Goal: Task Accomplishment & Management: Manage account settings

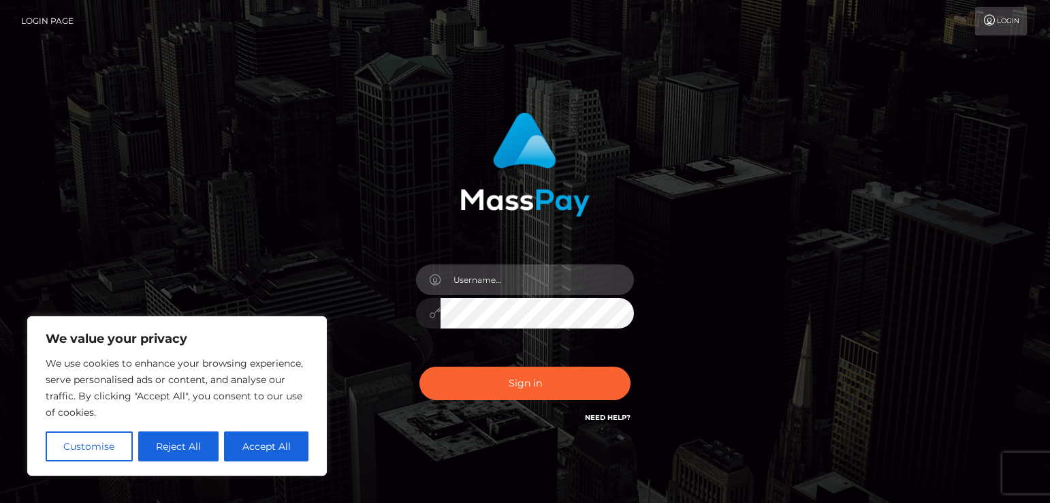
click at [503, 284] on input "text" at bounding box center [537, 279] width 193 height 31
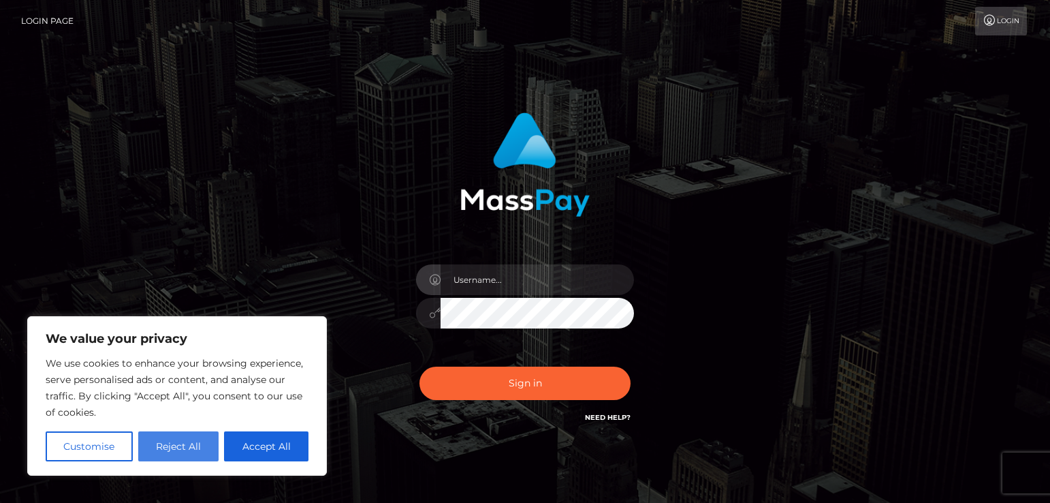
click at [174, 444] on button "Reject All" at bounding box center [178, 446] width 81 height 30
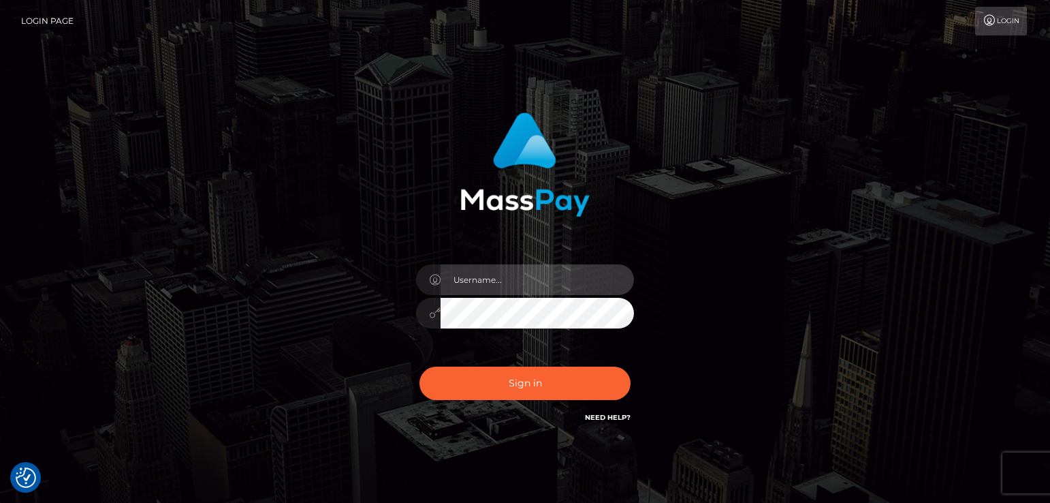
click at [503, 283] on input "text" at bounding box center [537, 279] width 193 height 31
type input "missmarple"
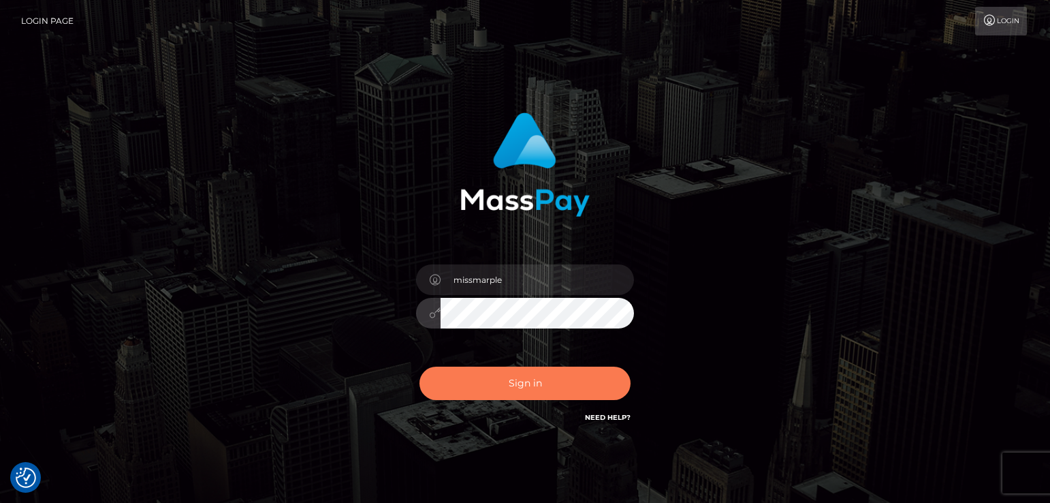
click at [522, 385] on button "Sign in" at bounding box center [525, 383] width 211 height 33
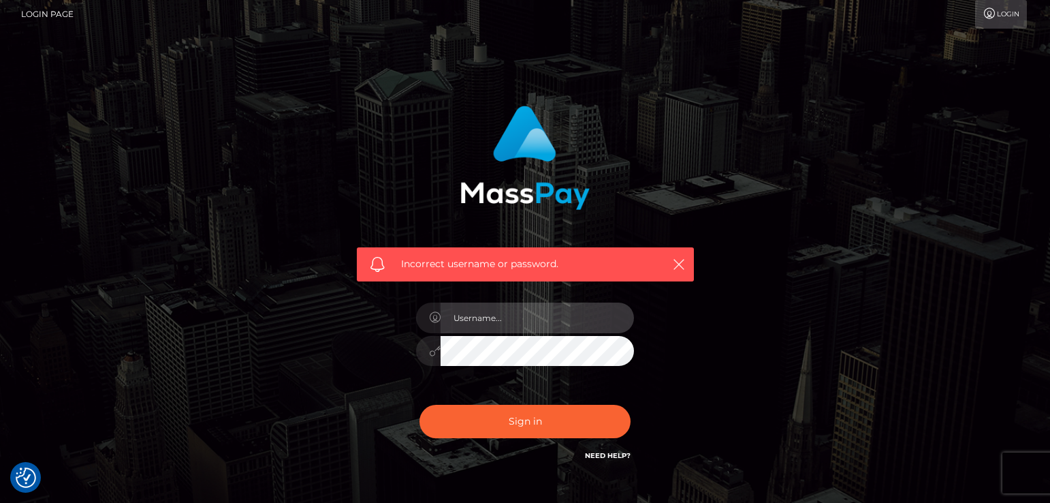
click at [501, 325] on input "text" at bounding box center [537, 317] width 193 height 31
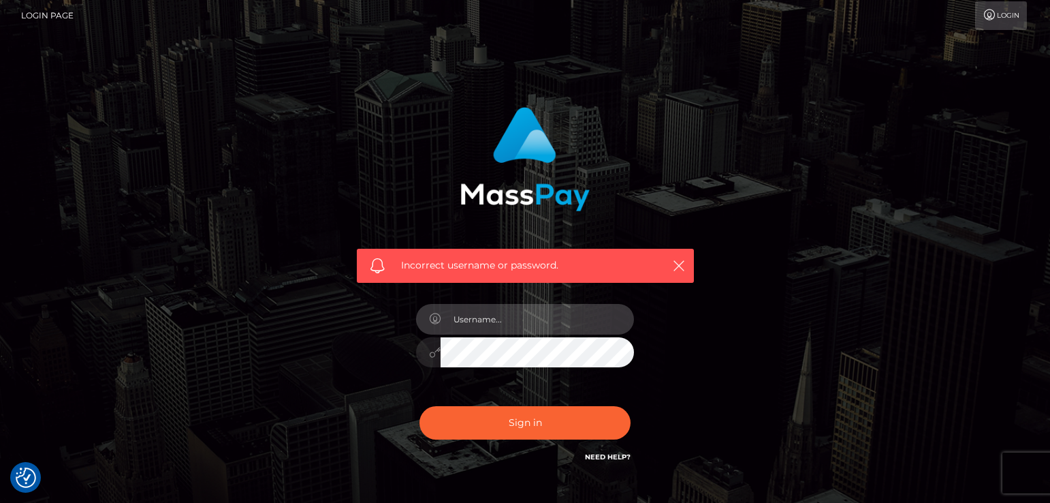
click at [503, 321] on input "text" at bounding box center [537, 319] width 193 height 31
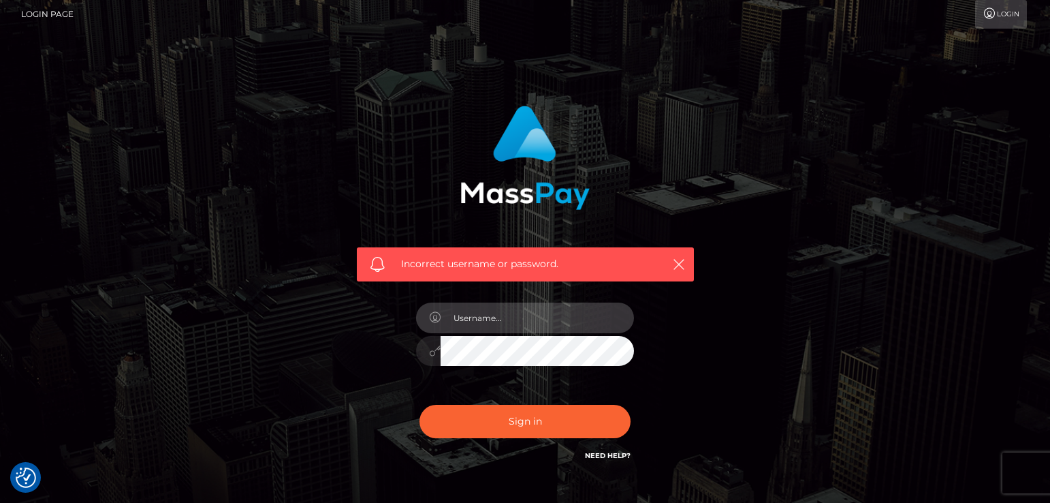
click at [504, 318] on input "text" at bounding box center [537, 317] width 193 height 31
type input "missmarple"
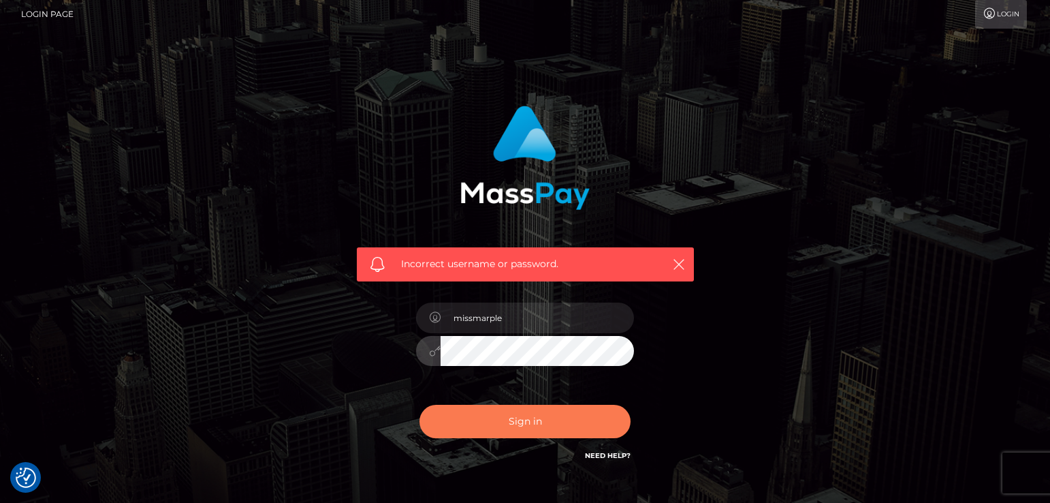
click at [523, 424] on button "Sign in" at bounding box center [525, 421] width 211 height 33
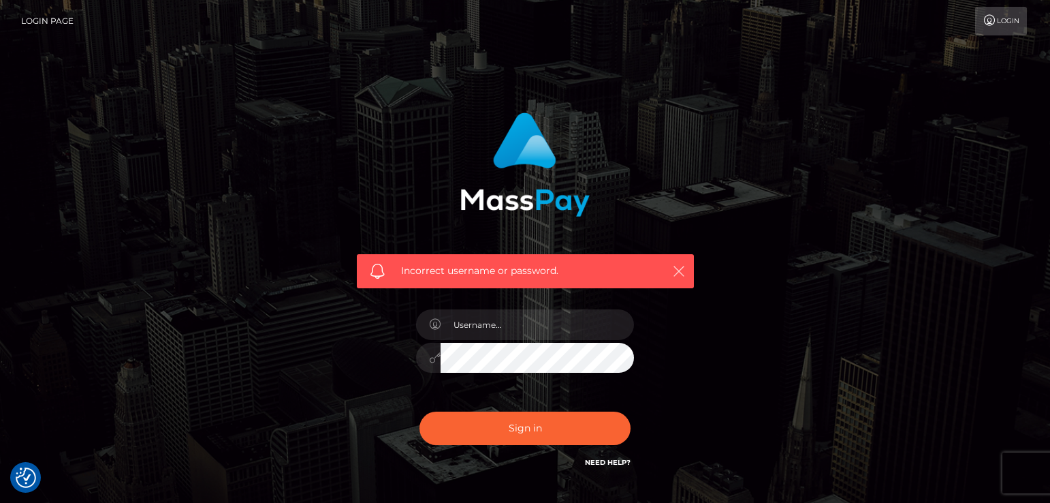
click at [679, 268] on icon "button" at bounding box center [679, 271] width 14 height 14
click at [502, 332] on input "text" at bounding box center [537, 324] width 193 height 31
click at [307, 346] on div "Incorrect username or password." at bounding box center [525, 298] width 777 height 392
click at [290, 46] on div "Incorrect username or password." at bounding box center [525, 298] width 1050 height 596
click at [489, 326] on input "text" at bounding box center [537, 324] width 193 height 31
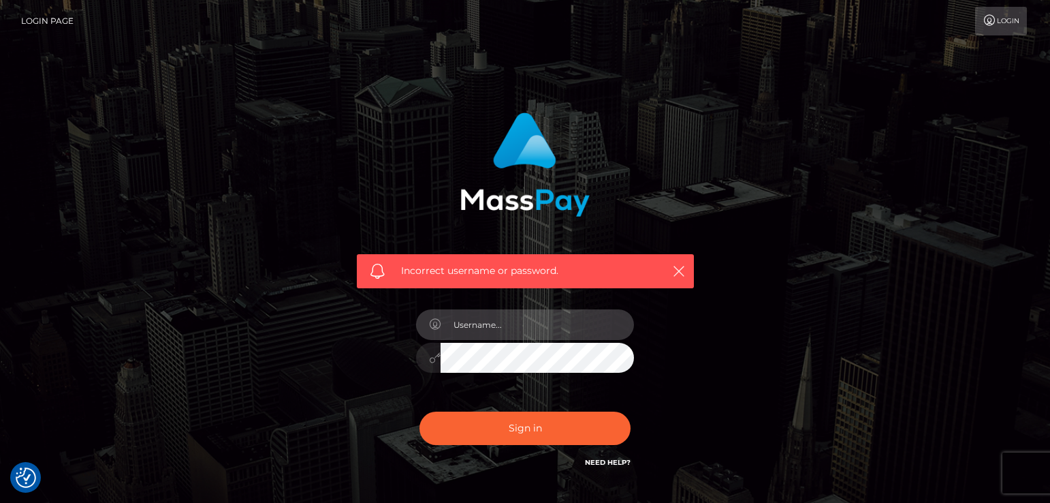
type input "missmarple1710@gmail.com"
click at [603, 459] on link "Need Help?" at bounding box center [608, 462] width 46 height 9
